Goal: Information Seeking & Learning: Learn about a topic

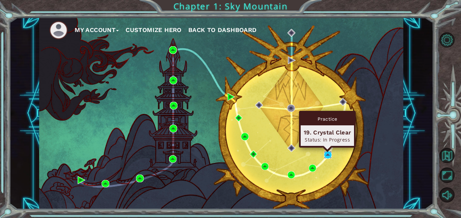
click at [325, 157] on img at bounding box center [328, 155] width 8 height 8
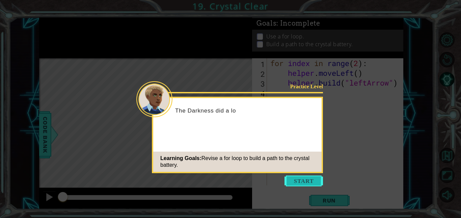
click at [317, 179] on button "Start" at bounding box center [303, 181] width 38 height 11
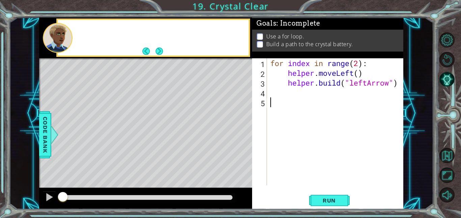
click at [317, 179] on div "for index in range ( 2 ) : helper . moveLeft ( ) helper . build ( "leftArrow" )" at bounding box center [337, 131] width 136 height 147
click at [156, 48] on button "Next" at bounding box center [158, 51] width 7 height 7
click at [0, 0] on icon at bounding box center [0, 0] width 0 height 0
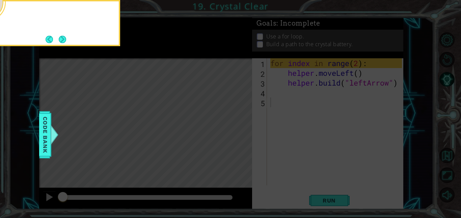
click at [156, 47] on icon at bounding box center [230, 32] width 461 height 371
click at [60, 37] on button "Next" at bounding box center [62, 39] width 7 height 7
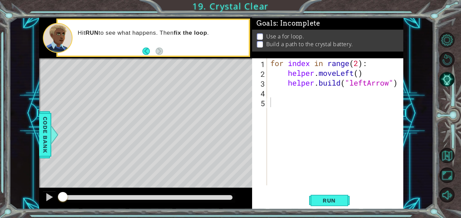
click at [135, 52] on div "Hit RUN to see what happens. Then fix the loop ." at bounding box center [153, 38] width 191 height 36
click at [318, 205] on button "Run" at bounding box center [329, 200] width 40 height 15
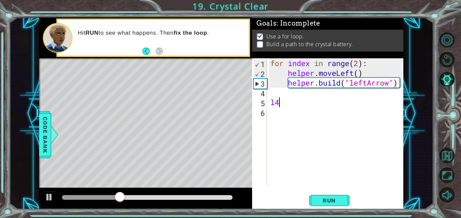
type textarea "l"
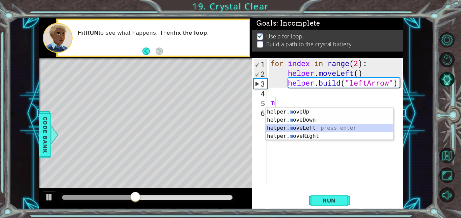
click at [333, 129] on div "helper. m oveUp press enter helper. m oveDown press enter helper. m oveLeft pre…" at bounding box center [328, 132] width 127 height 49
type textarea "helper.moveLeft(1)"
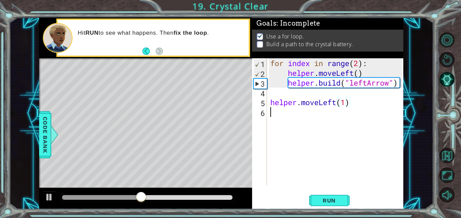
click at [326, 124] on div "for index in range ( 2 ) : helper . moveLeft ( ) helper . build ( "leftArrow" )…" at bounding box center [337, 131] width 136 height 147
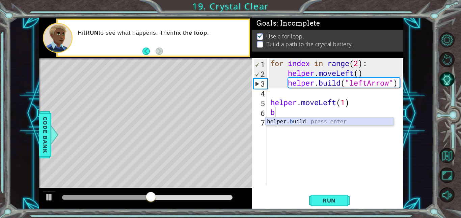
click at [323, 122] on div "helper. b uild press enter" at bounding box center [328, 130] width 127 height 24
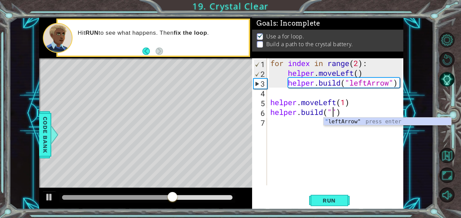
type textarea "[DOMAIN_NAME]("leftArrow")"
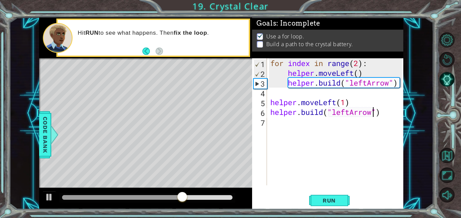
click at [322, 131] on div "for index in range ( 2 ) : helper . moveLeft ( ) helper . build ( "leftArrow" )…" at bounding box center [337, 131] width 136 height 147
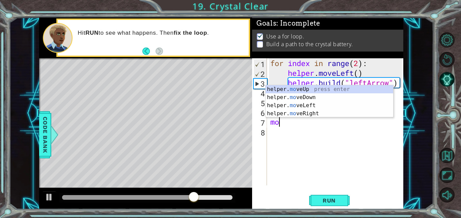
type textarea "m"
click at [308, 103] on div "helper. m oveUp press enter helper. m oveDown press enter helper. m oveLeft pre…" at bounding box center [328, 109] width 127 height 49
type textarea "helper.moveLeft(1)"
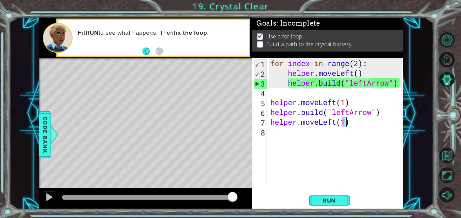
click at [304, 128] on div "for index in range ( 2 ) : helper . moveLeft ( ) helper . build ( "leftArrow" )…" at bounding box center [337, 131] width 136 height 147
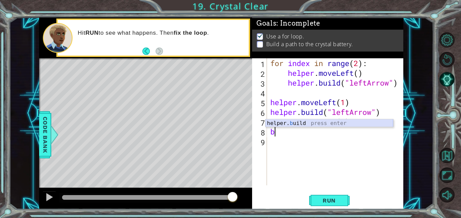
click at [302, 125] on div "helper. b uild press enter" at bounding box center [328, 131] width 127 height 24
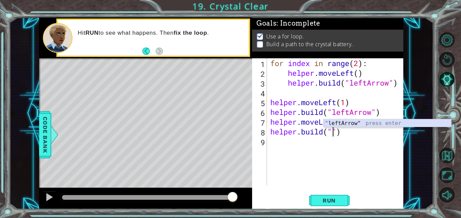
click at [348, 124] on div "" leftArrow" press enter" at bounding box center [386, 131] width 127 height 24
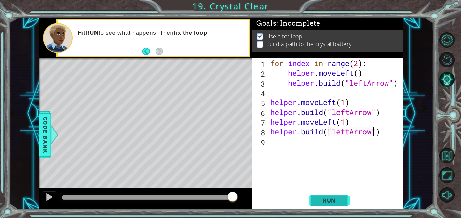
type textarea "[DOMAIN_NAME]("leftArrow")"
click at [342, 205] on button "Run" at bounding box center [329, 200] width 40 height 15
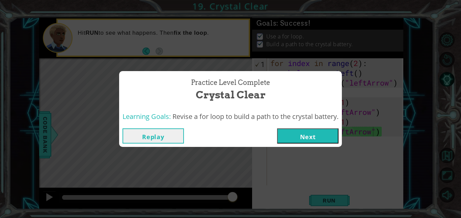
click at [288, 143] on button "Next" at bounding box center [307, 135] width 61 height 15
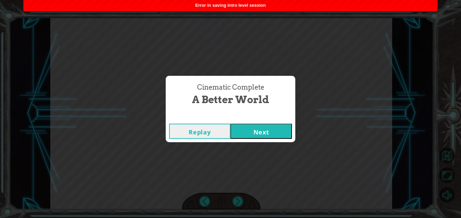
click at [256, 128] on button "Next" at bounding box center [260, 131] width 61 height 15
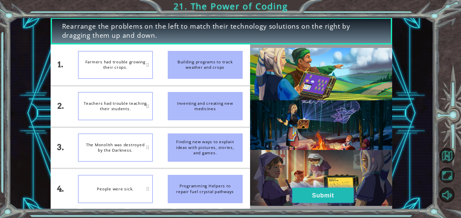
click at [328, 192] on button "Submit" at bounding box center [322, 195] width 61 height 15
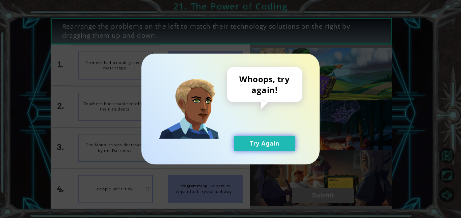
click at [290, 147] on button "Try Again" at bounding box center [264, 143] width 61 height 15
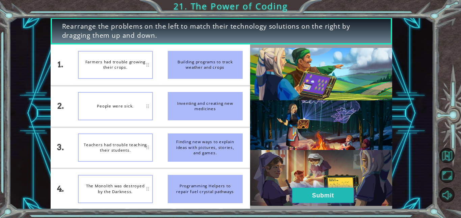
click at [338, 200] on button "Submit" at bounding box center [322, 195] width 61 height 15
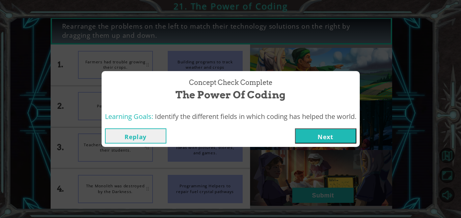
click at [303, 134] on button "Next" at bounding box center [325, 135] width 61 height 15
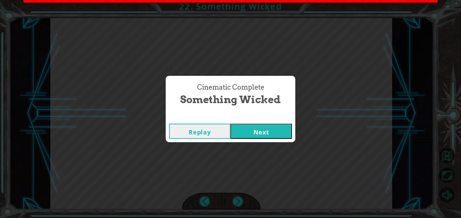
click at [253, 134] on button "Next" at bounding box center [260, 131] width 61 height 15
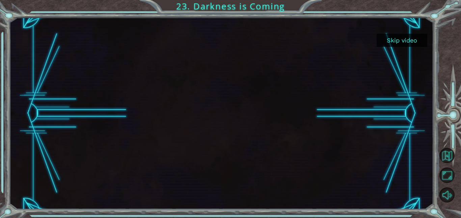
click at [404, 38] on button "Skip video" at bounding box center [401, 40] width 51 height 13
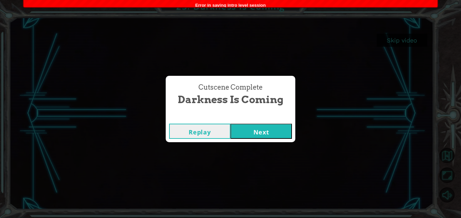
click at [269, 128] on button "Next" at bounding box center [260, 131] width 61 height 15
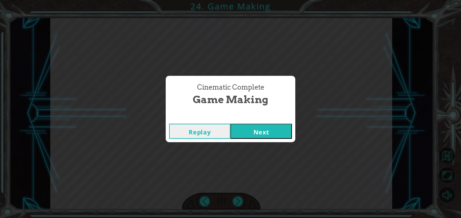
click at [263, 135] on button "Next" at bounding box center [260, 131] width 61 height 15
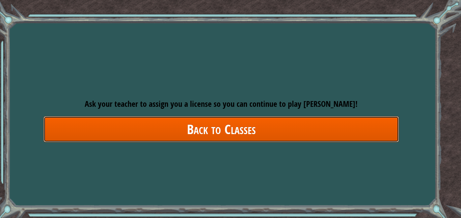
click at [321, 125] on link "Back to Classes" at bounding box center [220, 129] width 355 height 26
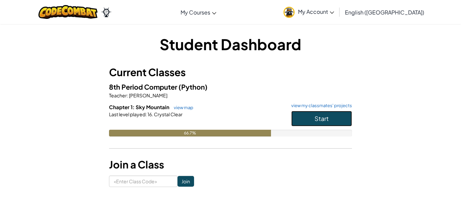
click at [321, 125] on button "Start" at bounding box center [321, 119] width 61 height 16
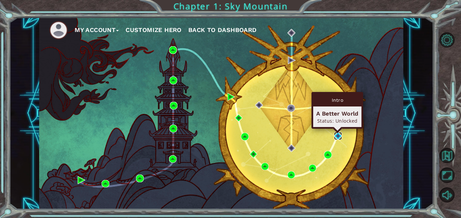
click at [340, 137] on img at bounding box center [338, 136] width 8 height 8
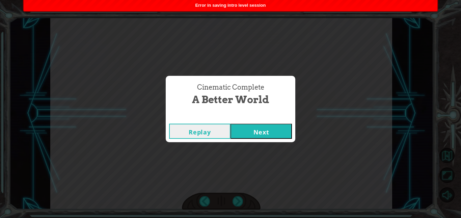
click at [267, 129] on button "Next" at bounding box center [260, 131] width 61 height 15
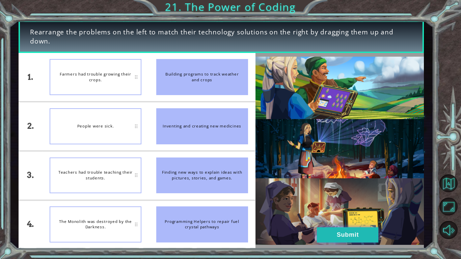
click at [353, 218] on button "Submit" at bounding box center [347, 234] width 61 height 15
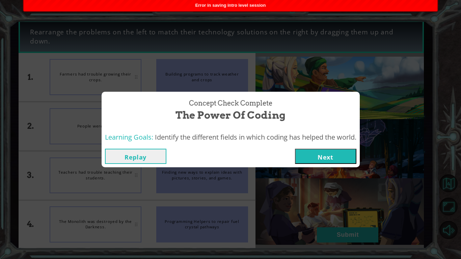
click at [350, 161] on button "Next" at bounding box center [325, 156] width 61 height 15
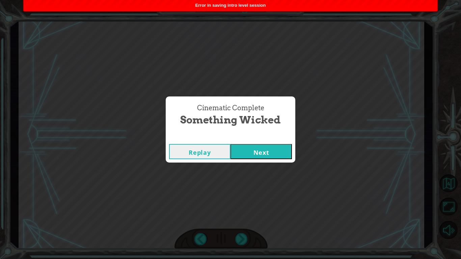
click at [279, 154] on button "Next" at bounding box center [260, 151] width 61 height 15
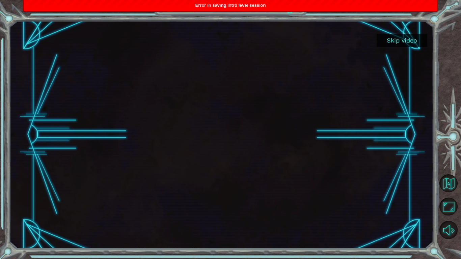
click at [399, 41] on button "Skip video" at bounding box center [401, 40] width 51 height 13
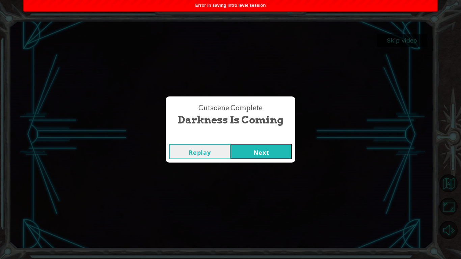
click at [274, 150] on button "Next" at bounding box center [260, 151] width 61 height 15
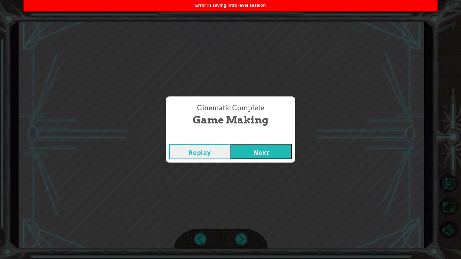
click at [264, 157] on button "Next" at bounding box center [260, 151] width 61 height 15
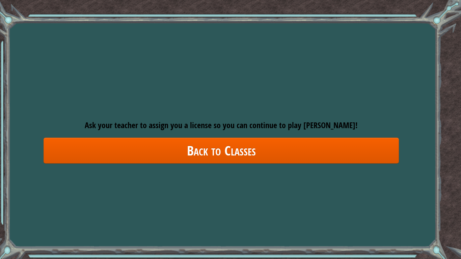
click at [169, 104] on div "Goals Error loading from server. Try refreshing the page. You'll need to join a…" at bounding box center [230, 129] width 461 height 259
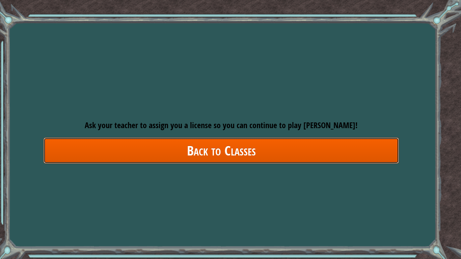
click at [206, 149] on link "Back to Classes" at bounding box center [220, 151] width 355 height 26
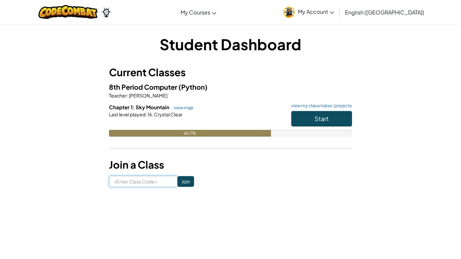
click at [139, 181] on input at bounding box center [143, 181] width 68 height 11
type input "SandShipHill"
click at [182, 180] on input "Join" at bounding box center [185, 181] width 17 height 11
click at [323, 120] on span "Start" at bounding box center [321, 119] width 14 height 8
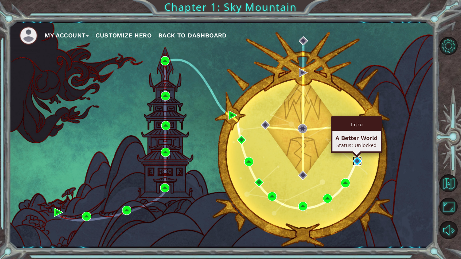
click at [355, 161] on img at bounding box center [356, 160] width 9 height 9
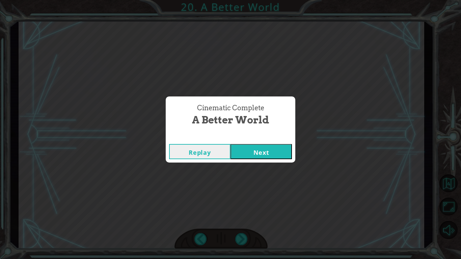
click at [291, 158] on button "Next" at bounding box center [260, 151] width 61 height 15
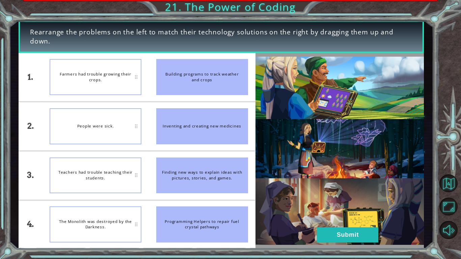
click at [262, 133] on div "Cinematic Complete A Better World" at bounding box center [230, 114] width 129 height 37
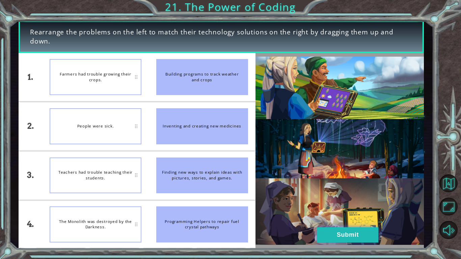
click at [350, 239] on button "Submit" at bounding box center [347, 234] width 61 height 15
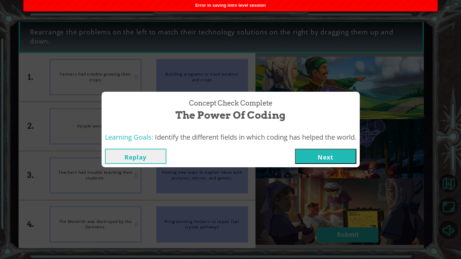
click at [325, 159] on button "Next" at bounding box center [325, 156] width 61 height 15
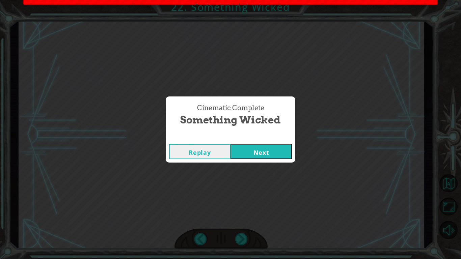
click at [241, 154] on button "Next" at bounding box center [260, 151] width 61 height 15
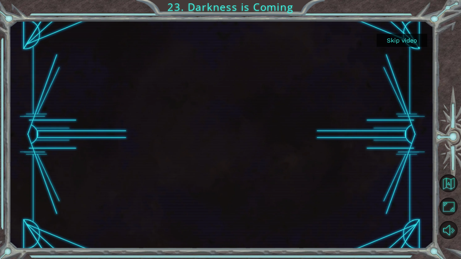
click at [418, 42] on button "Skip video" at bounding box center [401, 40] width 51 height 13
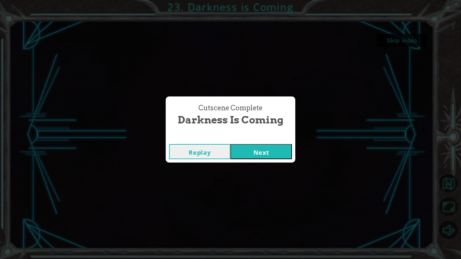
click at [284, 153] on button "Next" at bounding box center [260, 151] width 61 height 15
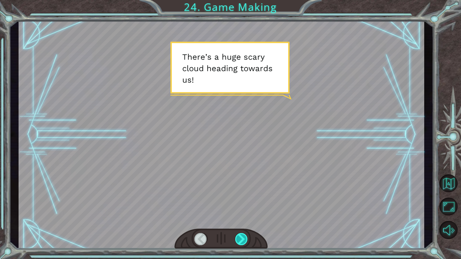
click at [237, 239] on div at bounding box center [241, 239] width 13 height 12
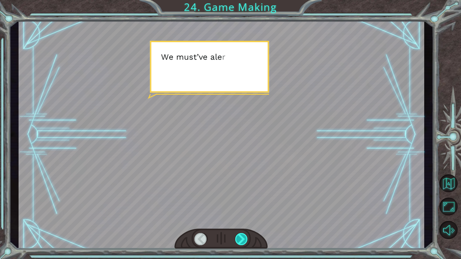
click at [237, 239] on div at bounding box center [241, 239] width 13 height 12
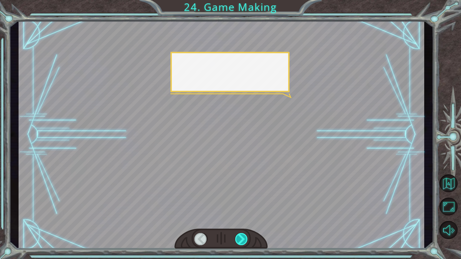
click at [237, 239] on div at bounding box center [241, 239] width 13 height 12
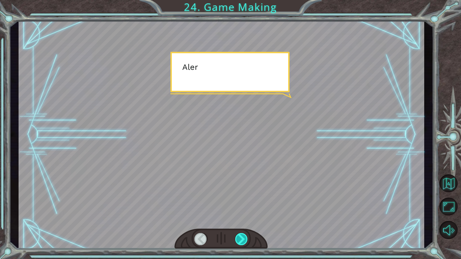
click at [237, 239] on div at bounding box center [241, 239] width 13 height 12
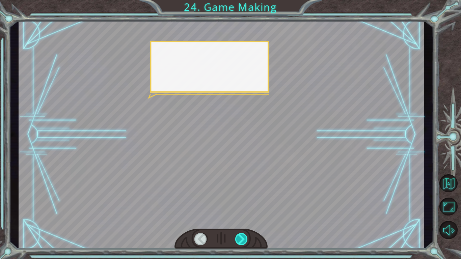
click at [237, 239] on div at bounding box center [241, 239] width 13 height 12
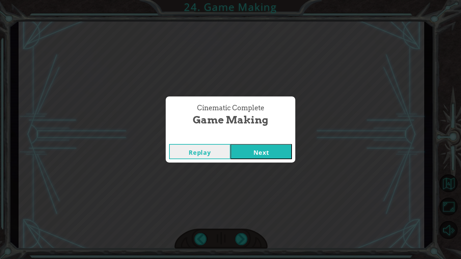
click at [271, 152] on button "Next" at bounding box center [260, 151] width 61 height 15
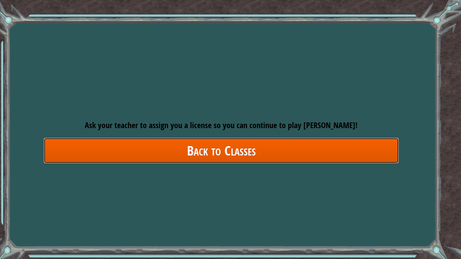
click at [271, 152] on link "Back to Classes" at bounding box center [220, 151] width 355 height 26
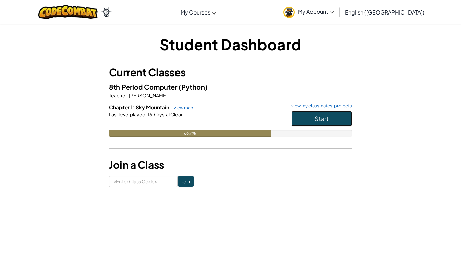
click at [321, 114] on button "Start" at bounding box center [321, 119] width 61 height 16
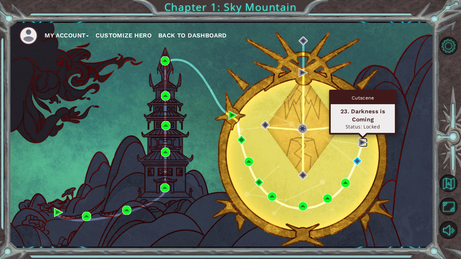
click at [363, 141] on img at bounding box center [362, 142] width 9 height 9
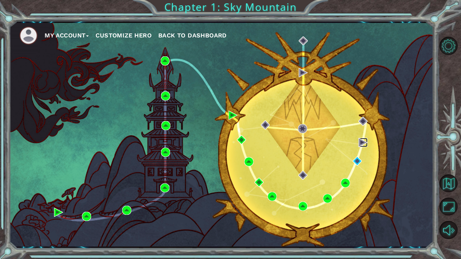
click at [362, 142] on img at bounding box center [362, 142] width 9 height 9
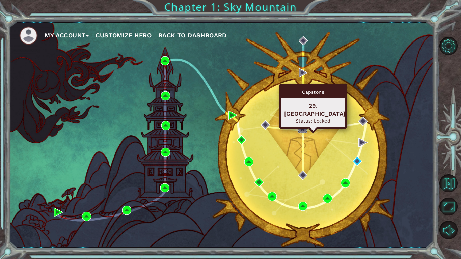
click at [301, 130] on img at bounding box center [302, 128] width 9 height 9
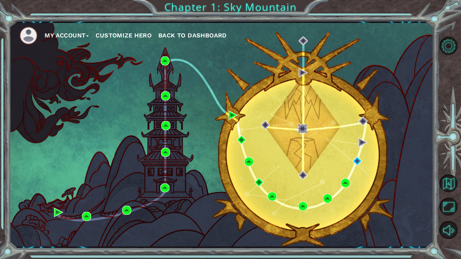
click at [301, 130] on img at bounding box center [302, 128] width 9 height 9
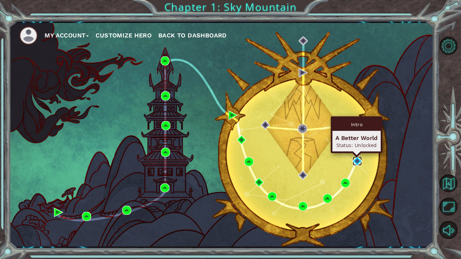
click at [360, 157] on img at bounding box center [356, 160] width 9 height 9
